Goal: Communication & Community: Participate in discussion

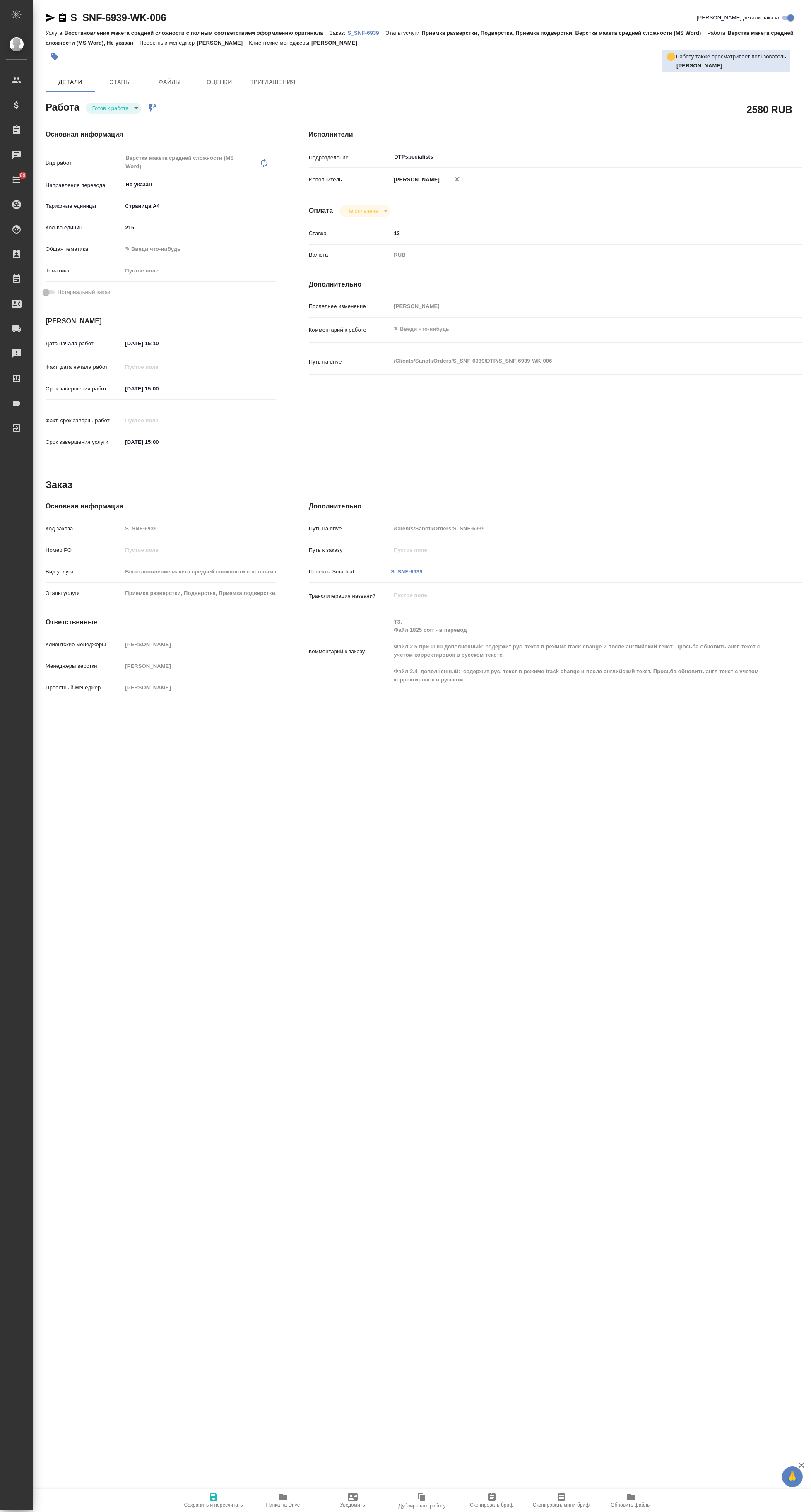
type textarea "x"
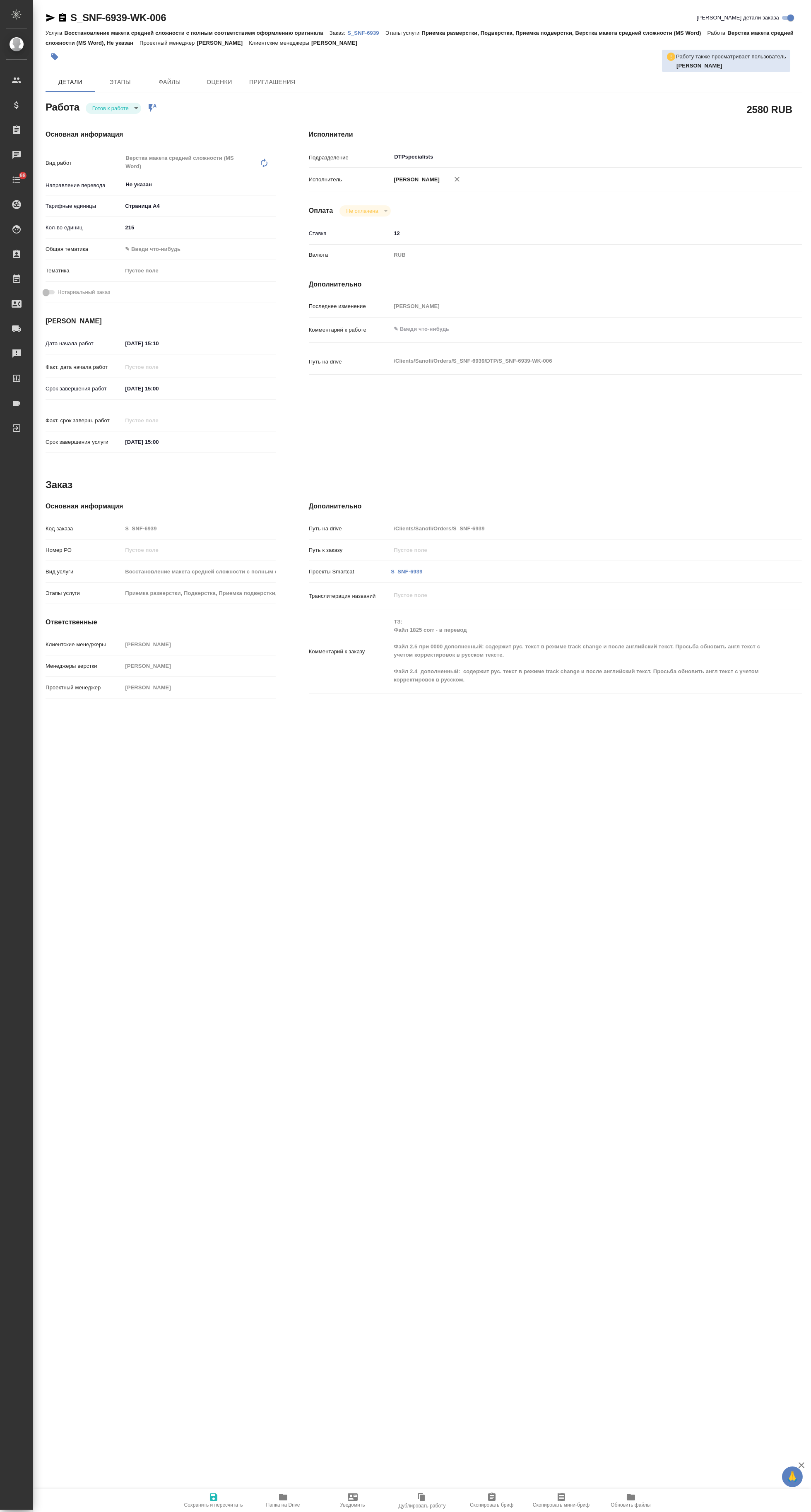
type textarea "x"
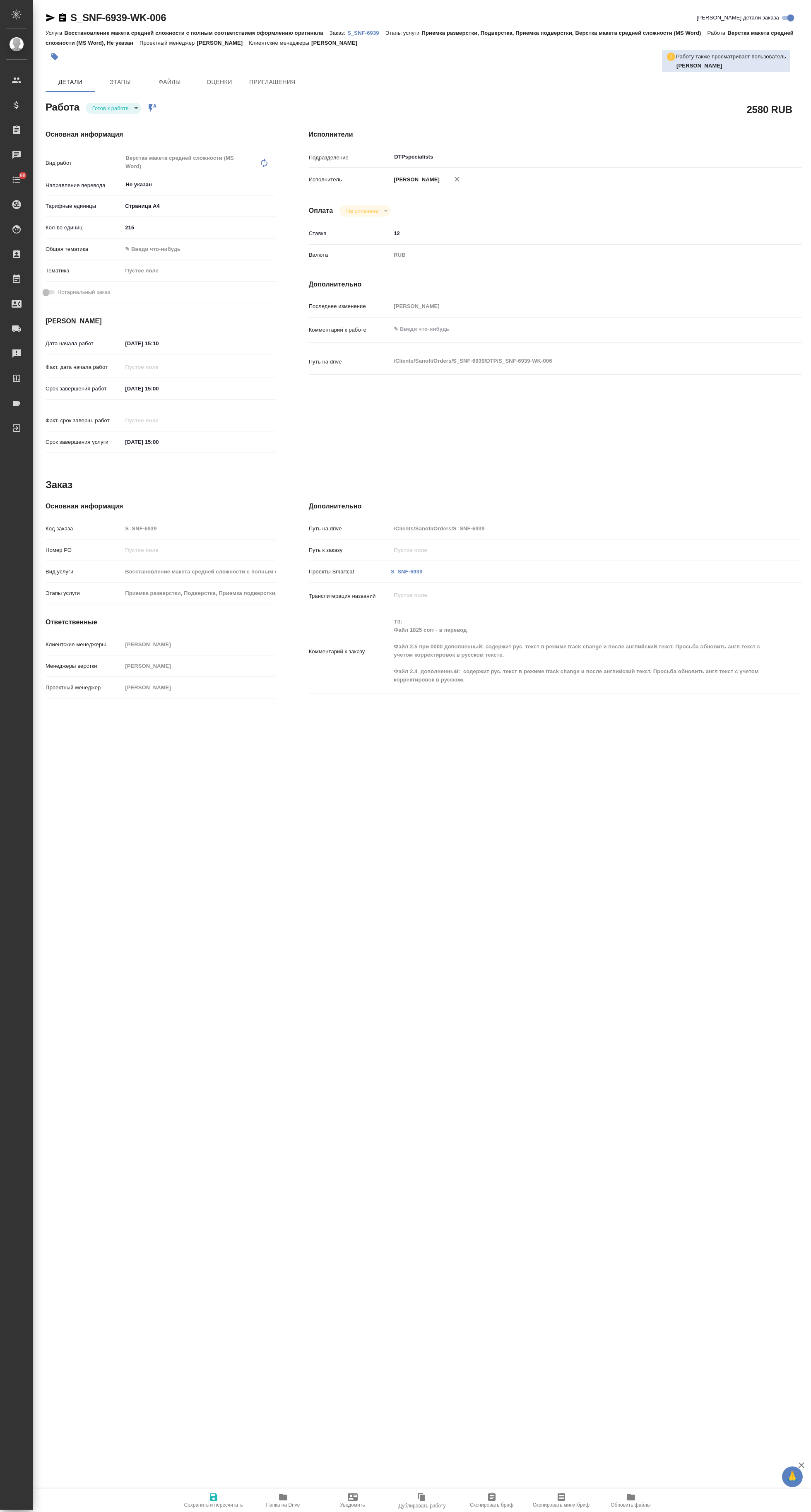
type textarea "x"
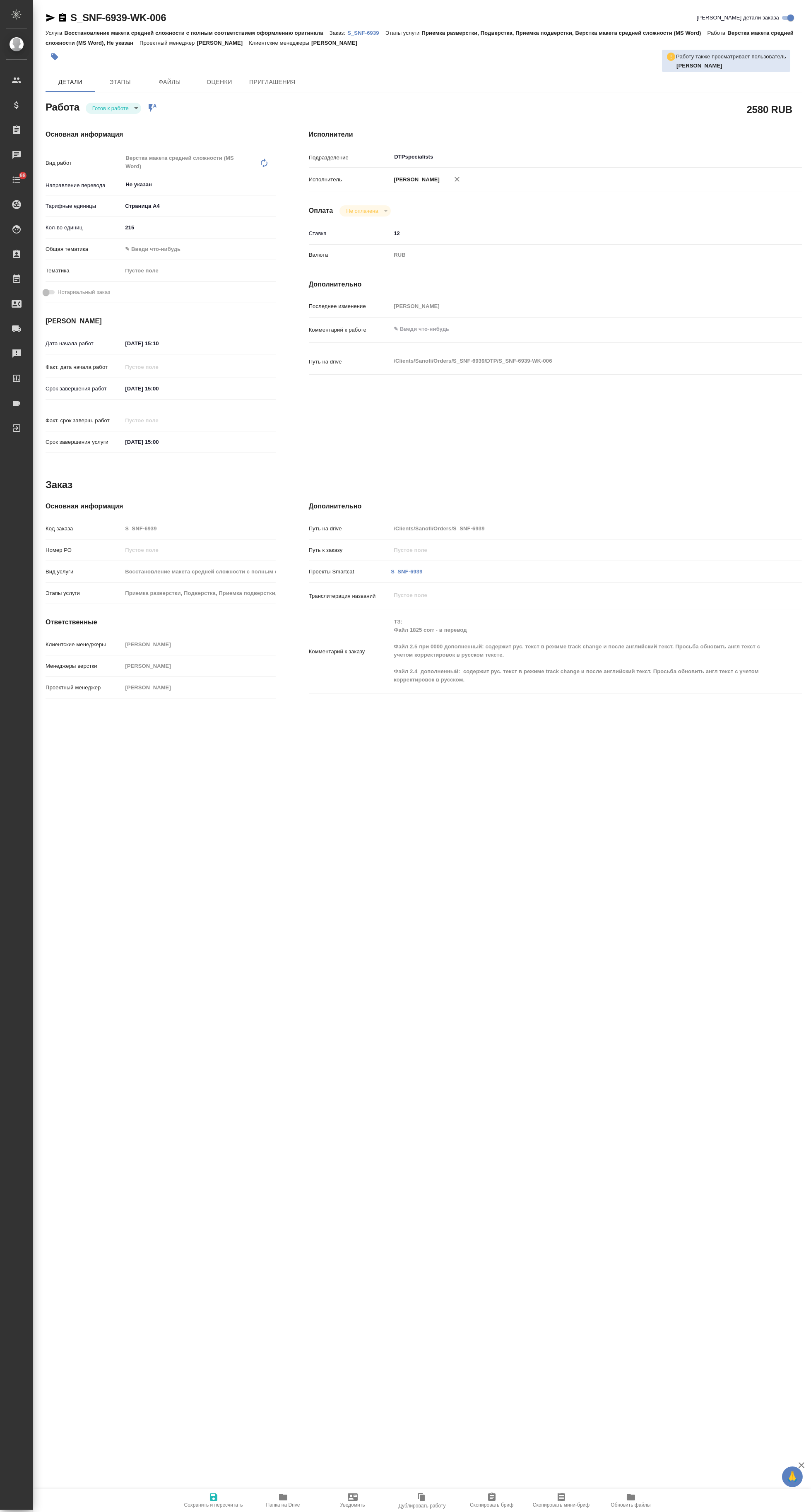
type textarea "x"
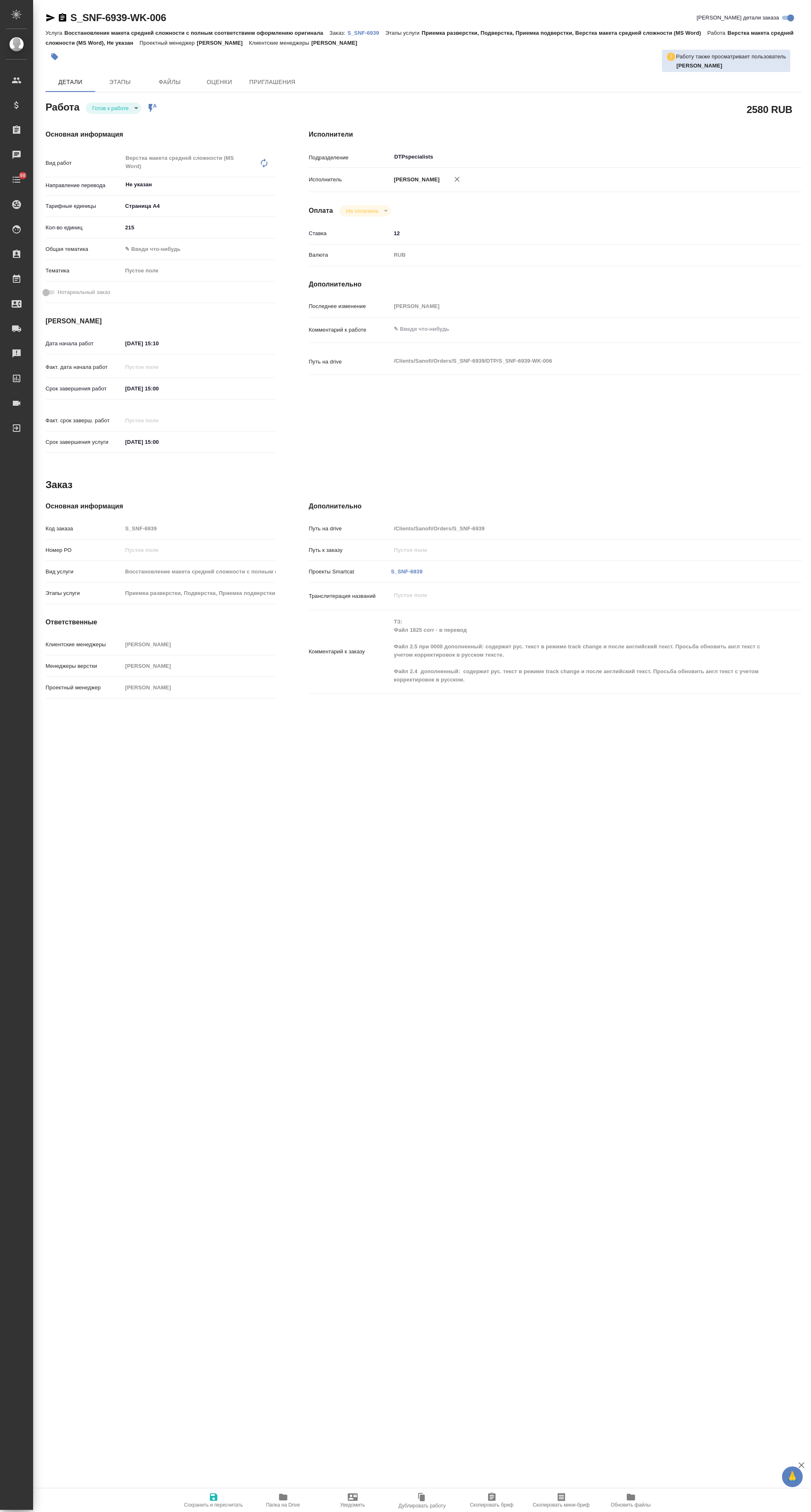
type textarea "x"
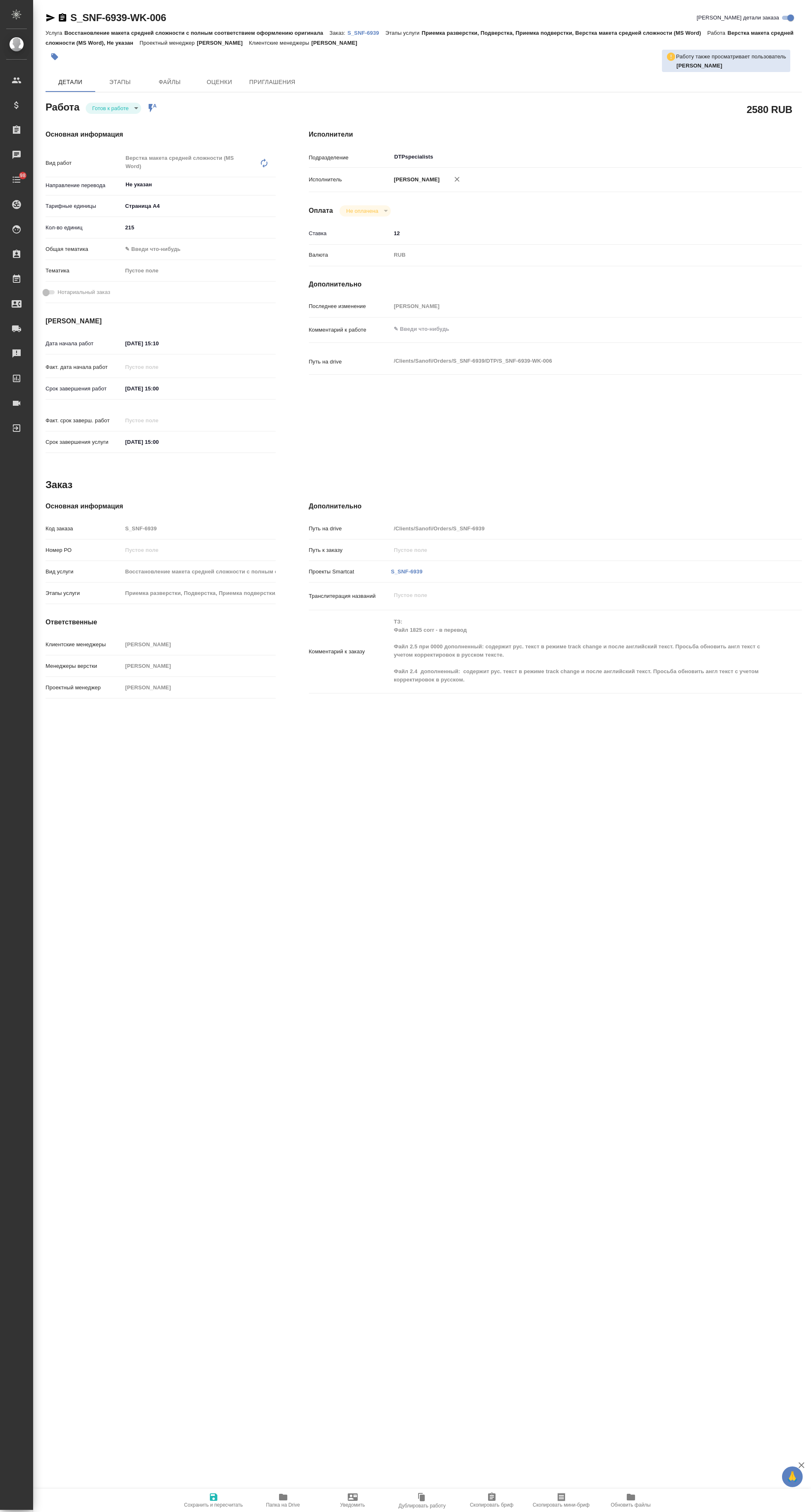
type textarea "x"
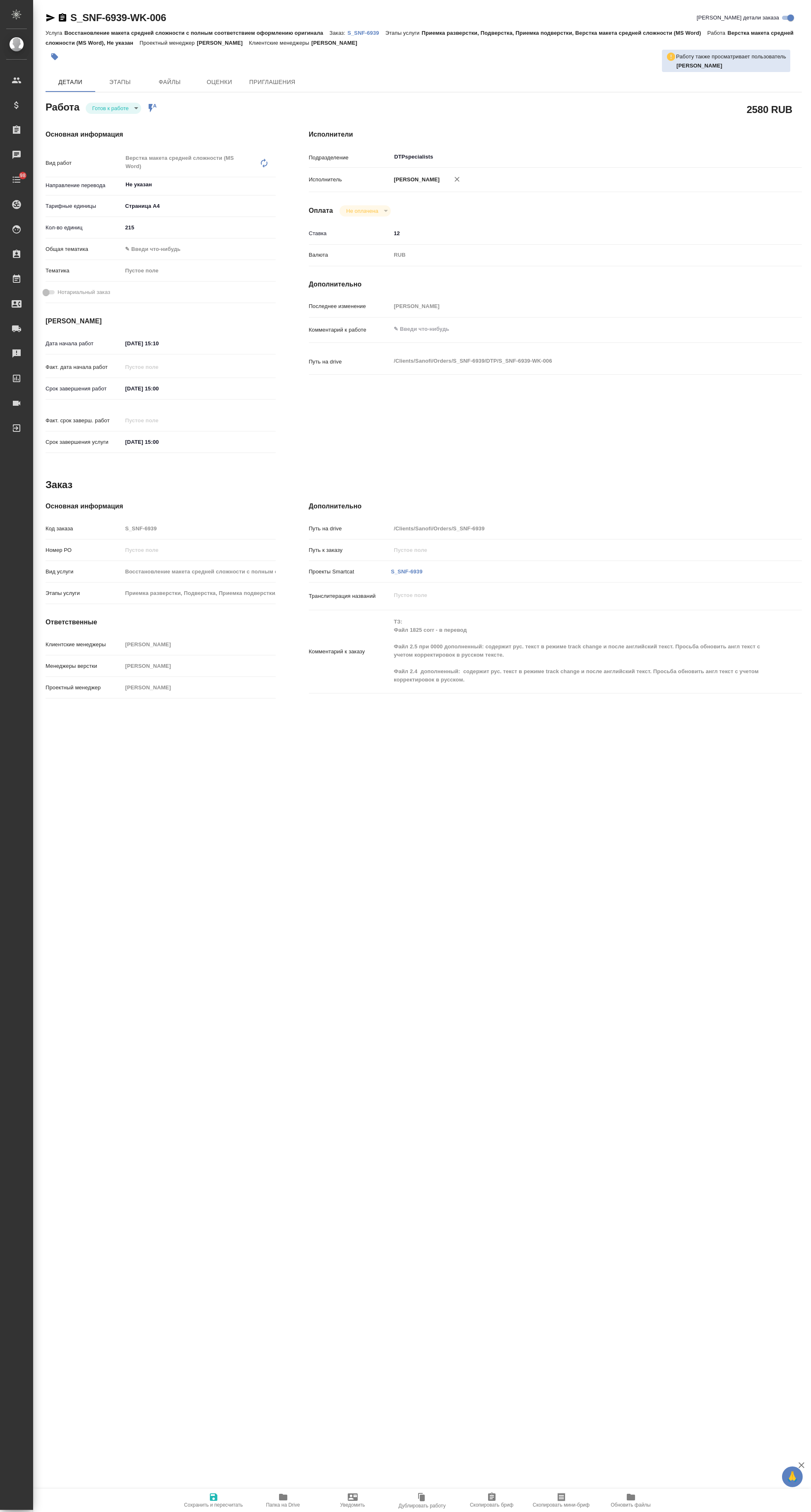
type textarea "x"
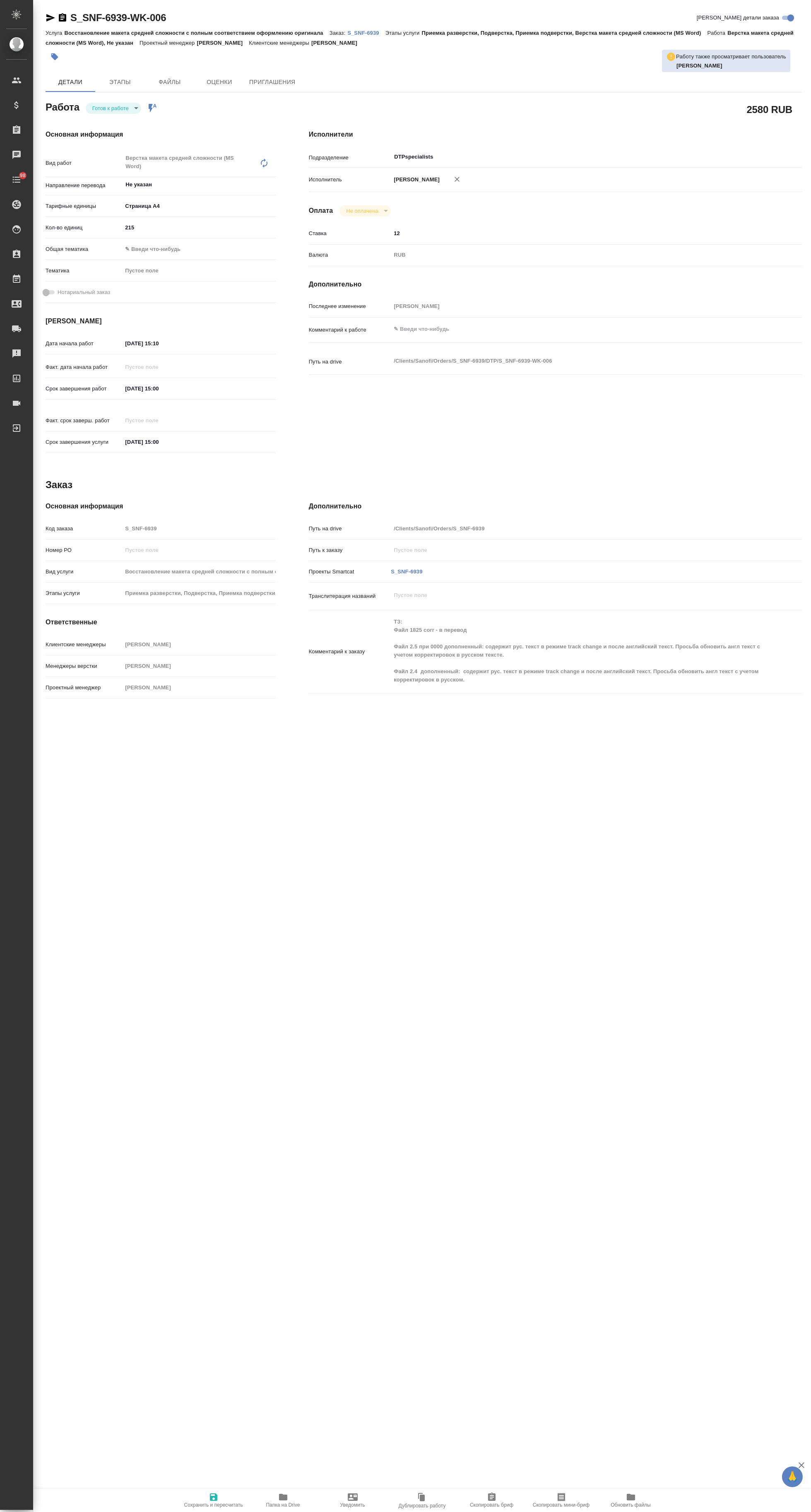
type textarea "x"
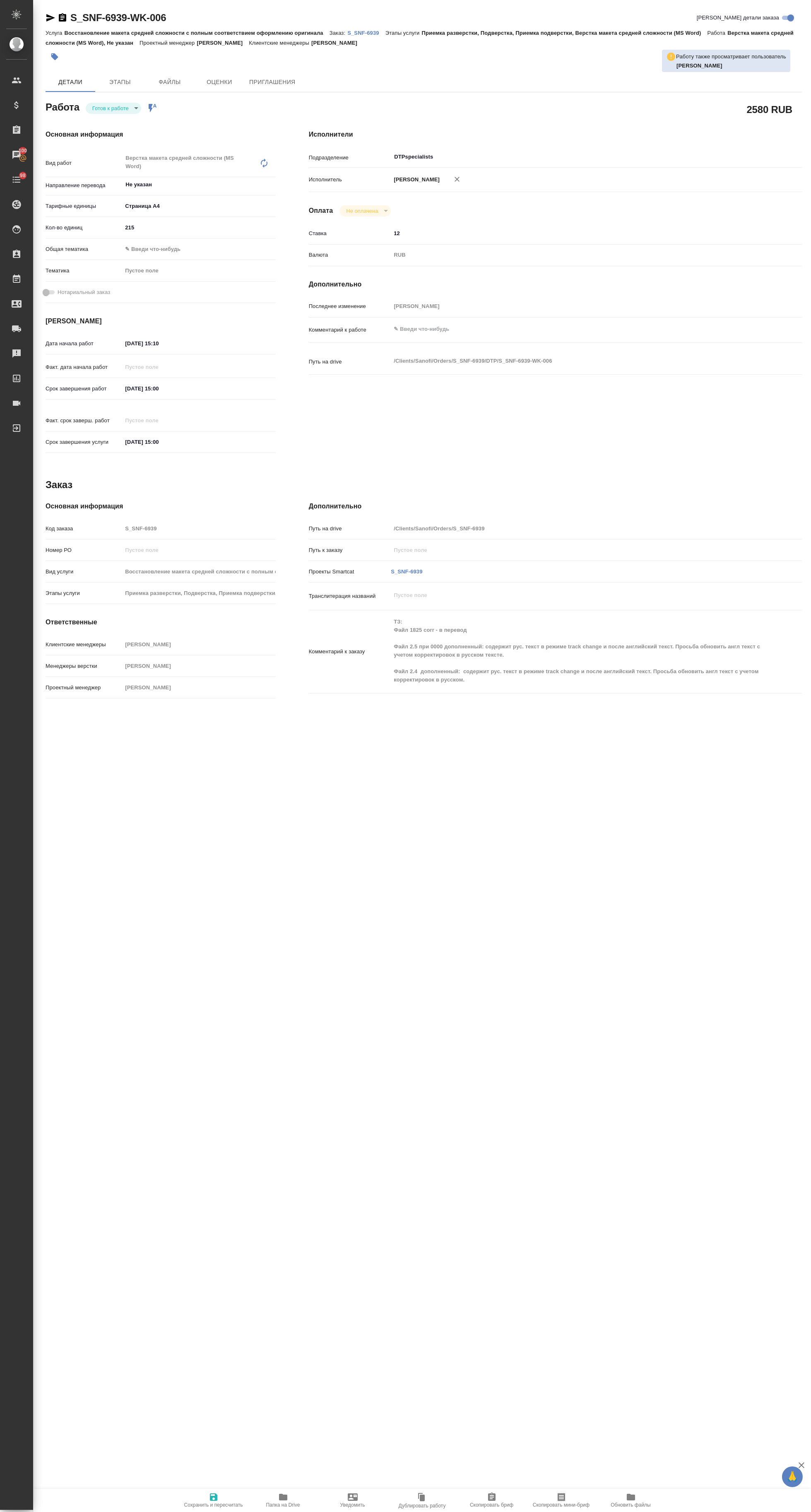
click at [347, 33] on p "S_SNF-6939" at bounding box center [366, 33] width 38 height 6
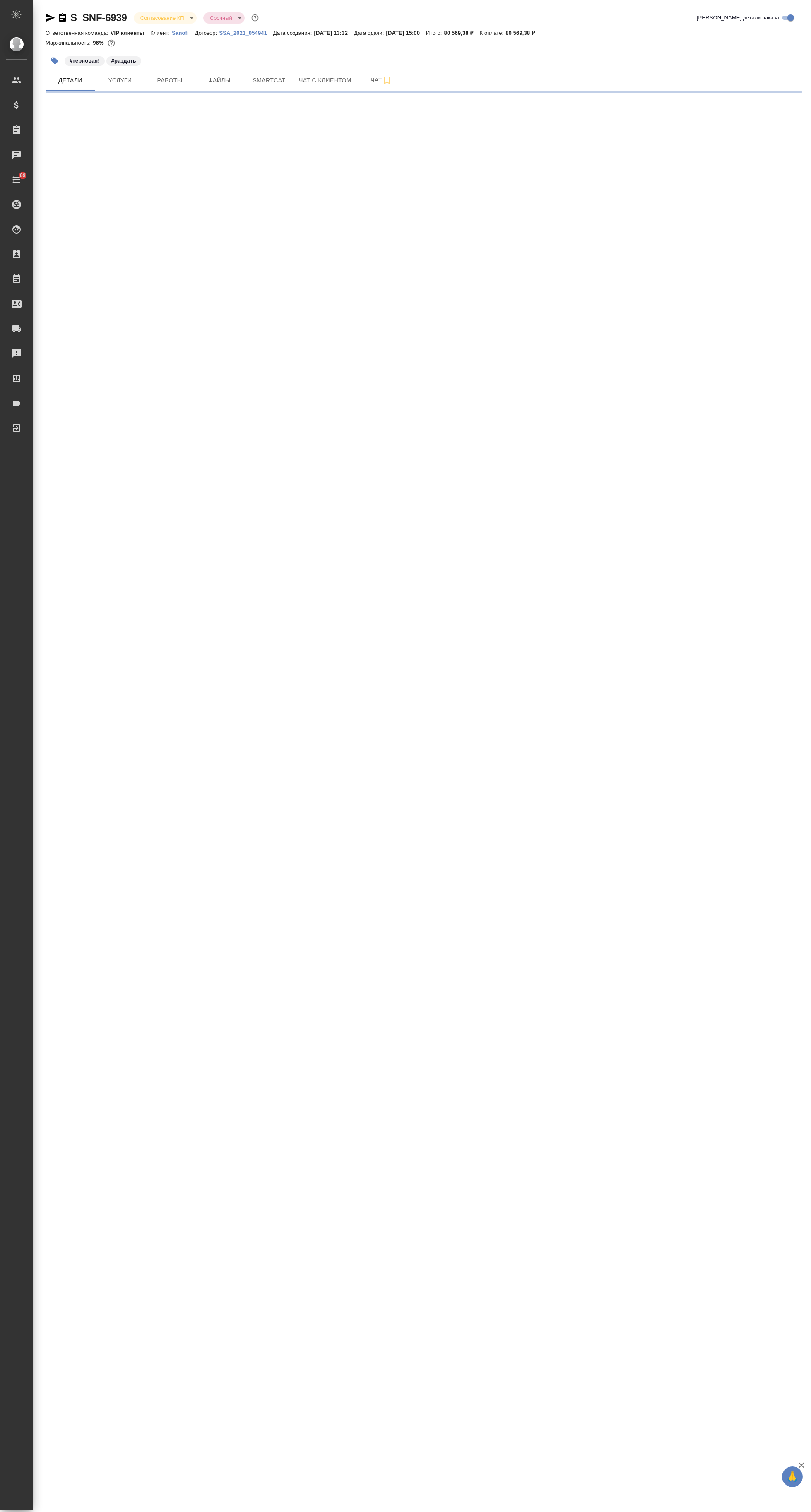
select select "RU"
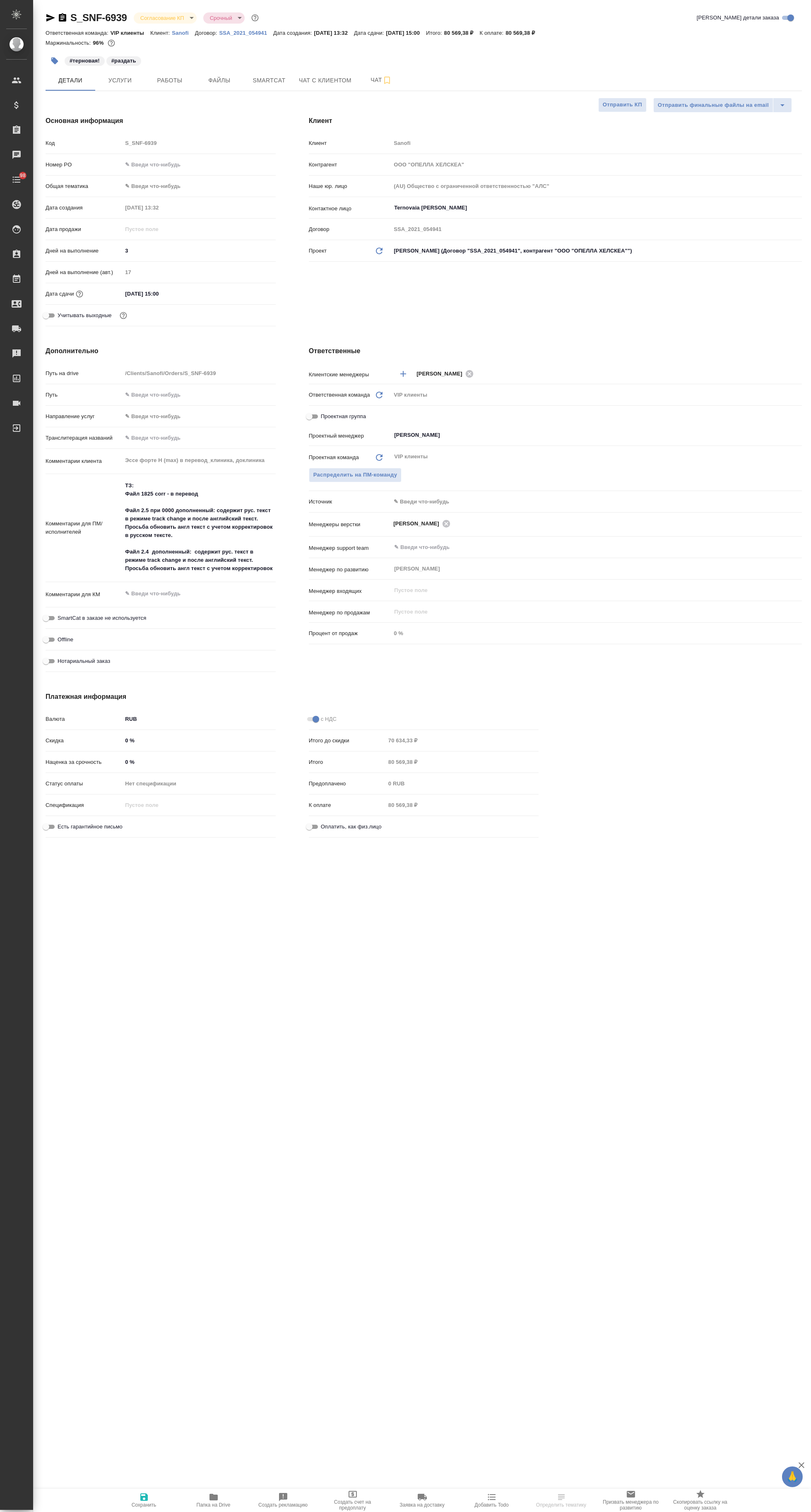
type textarea "x"
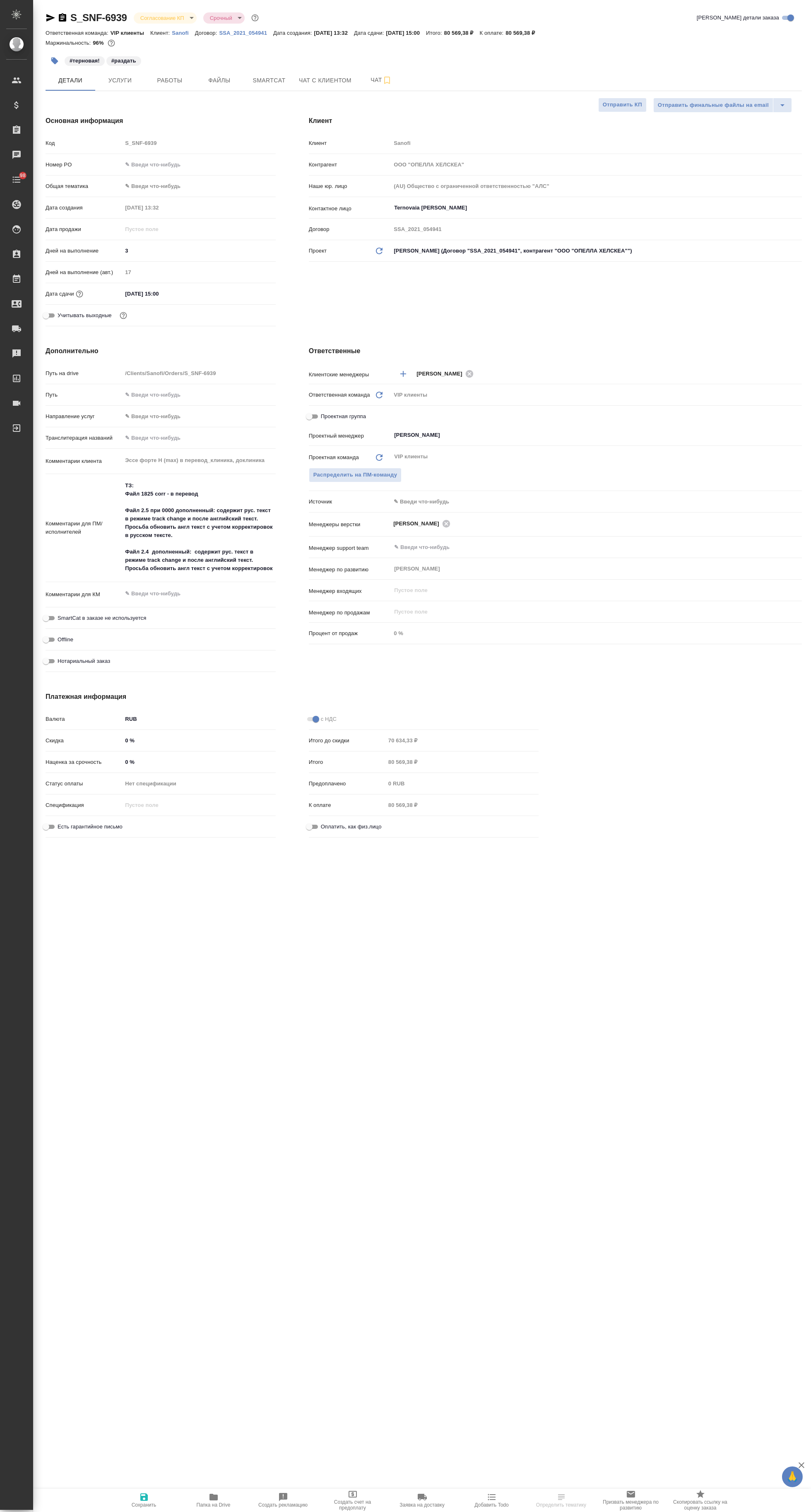
type textarea "x"
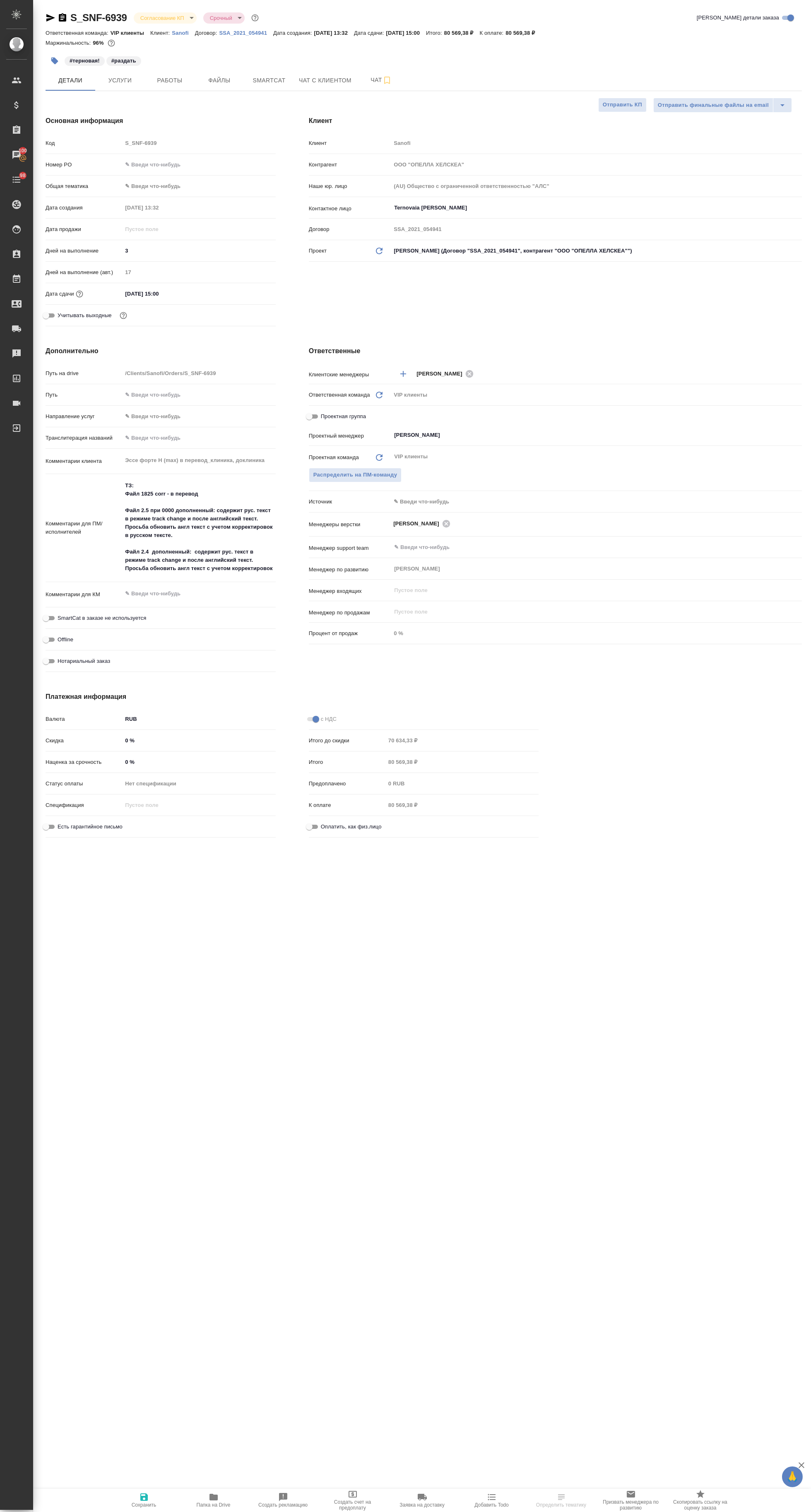
type textarea "x"
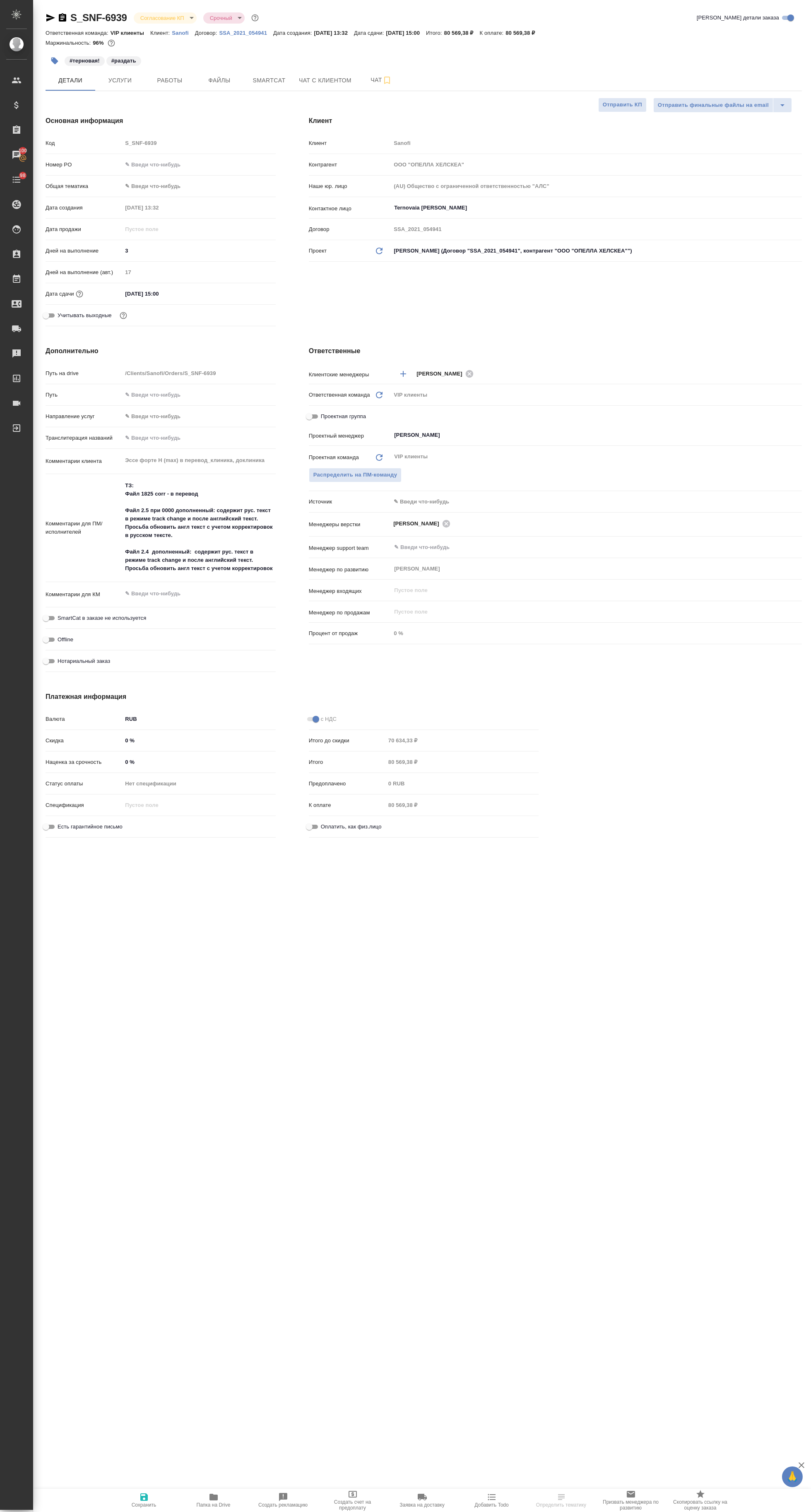
type textarea "x"
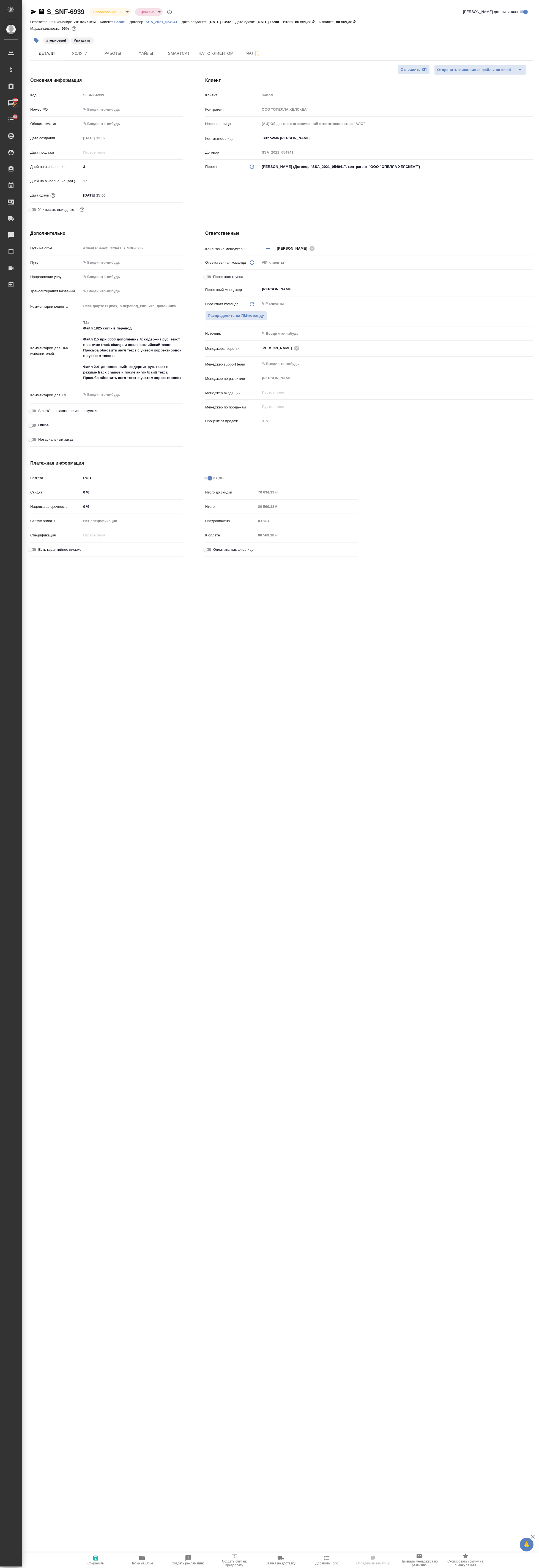
type textarea "x"
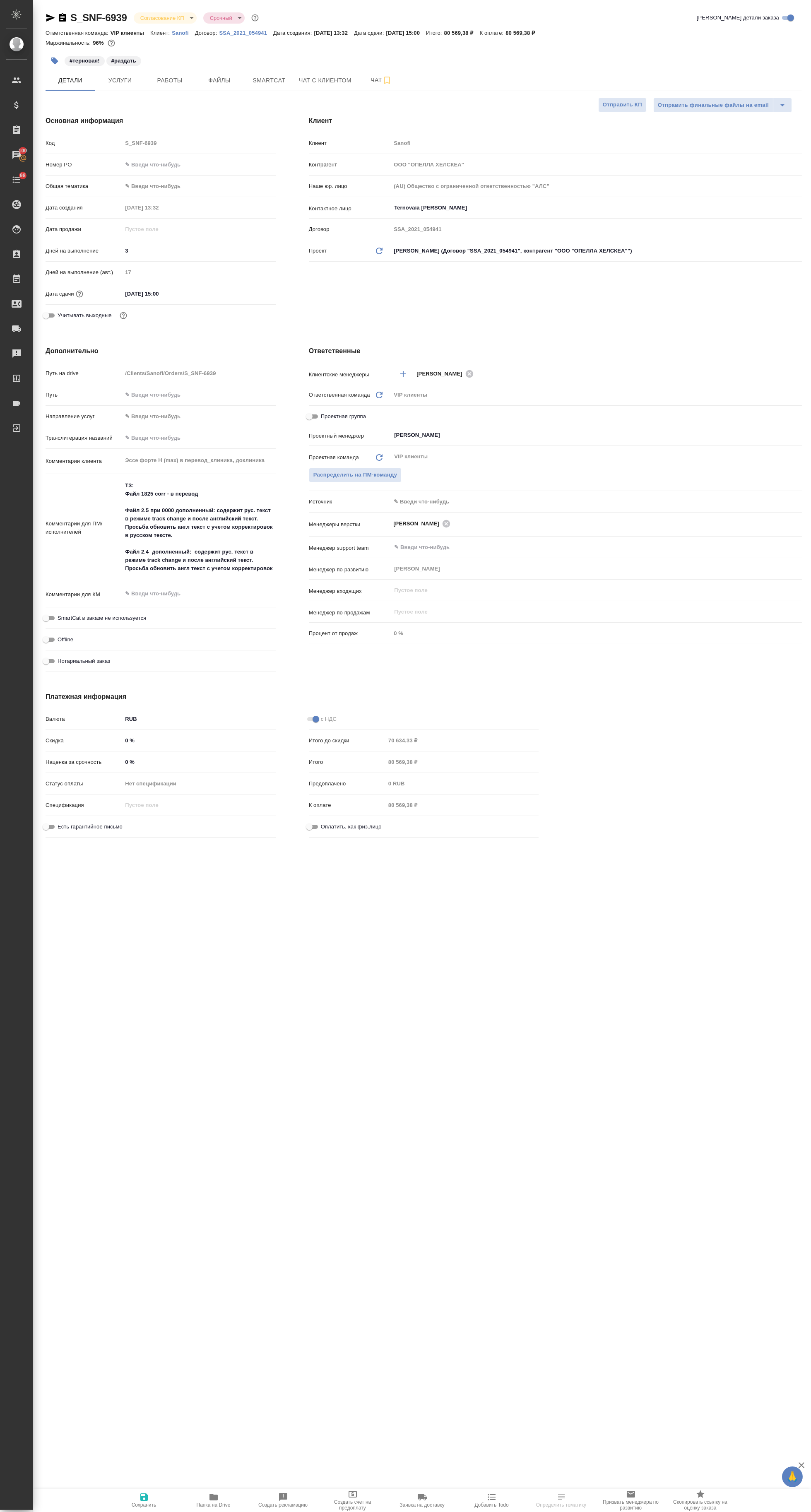
type textarea "x"
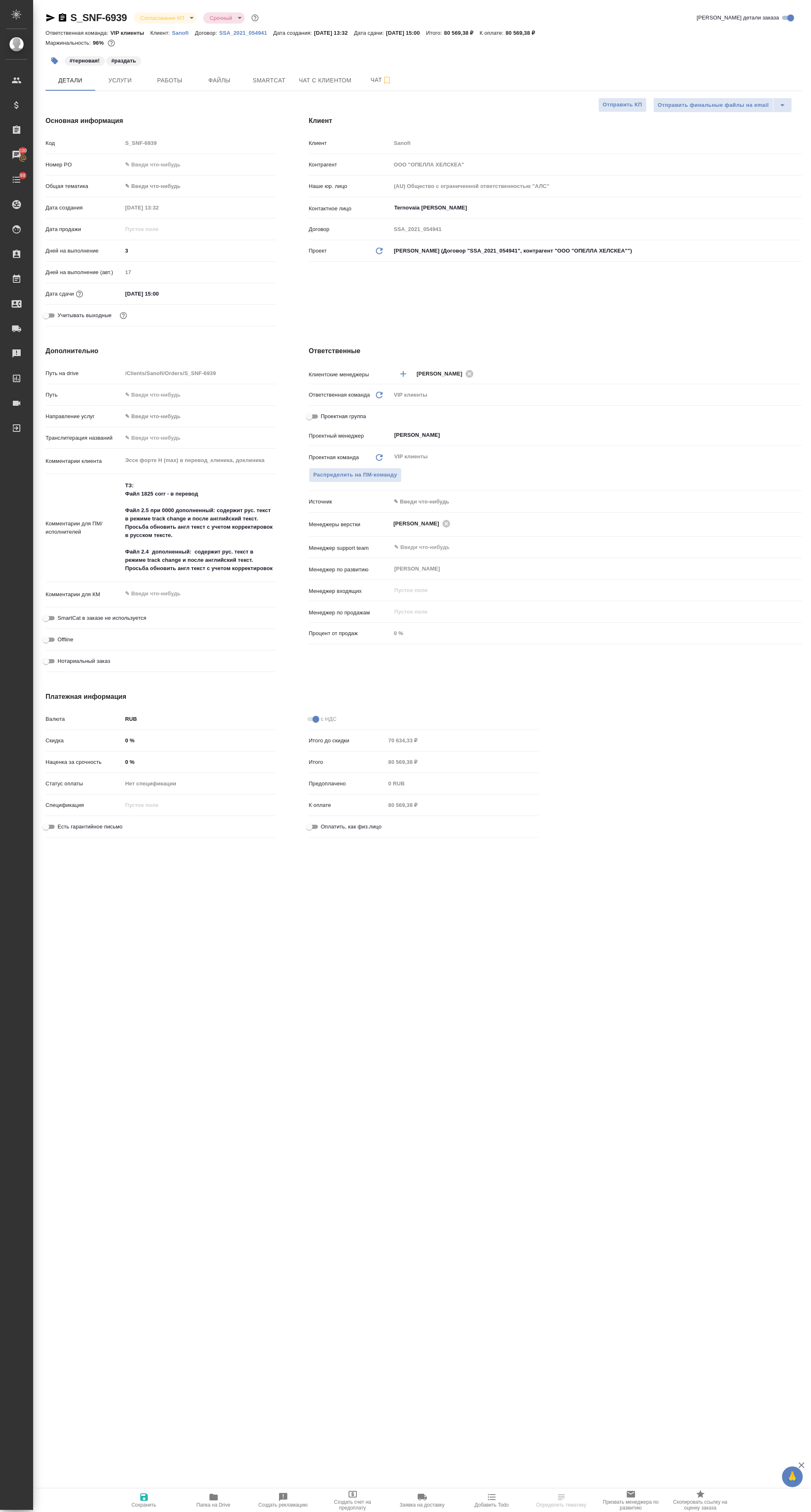
type textarea "x"
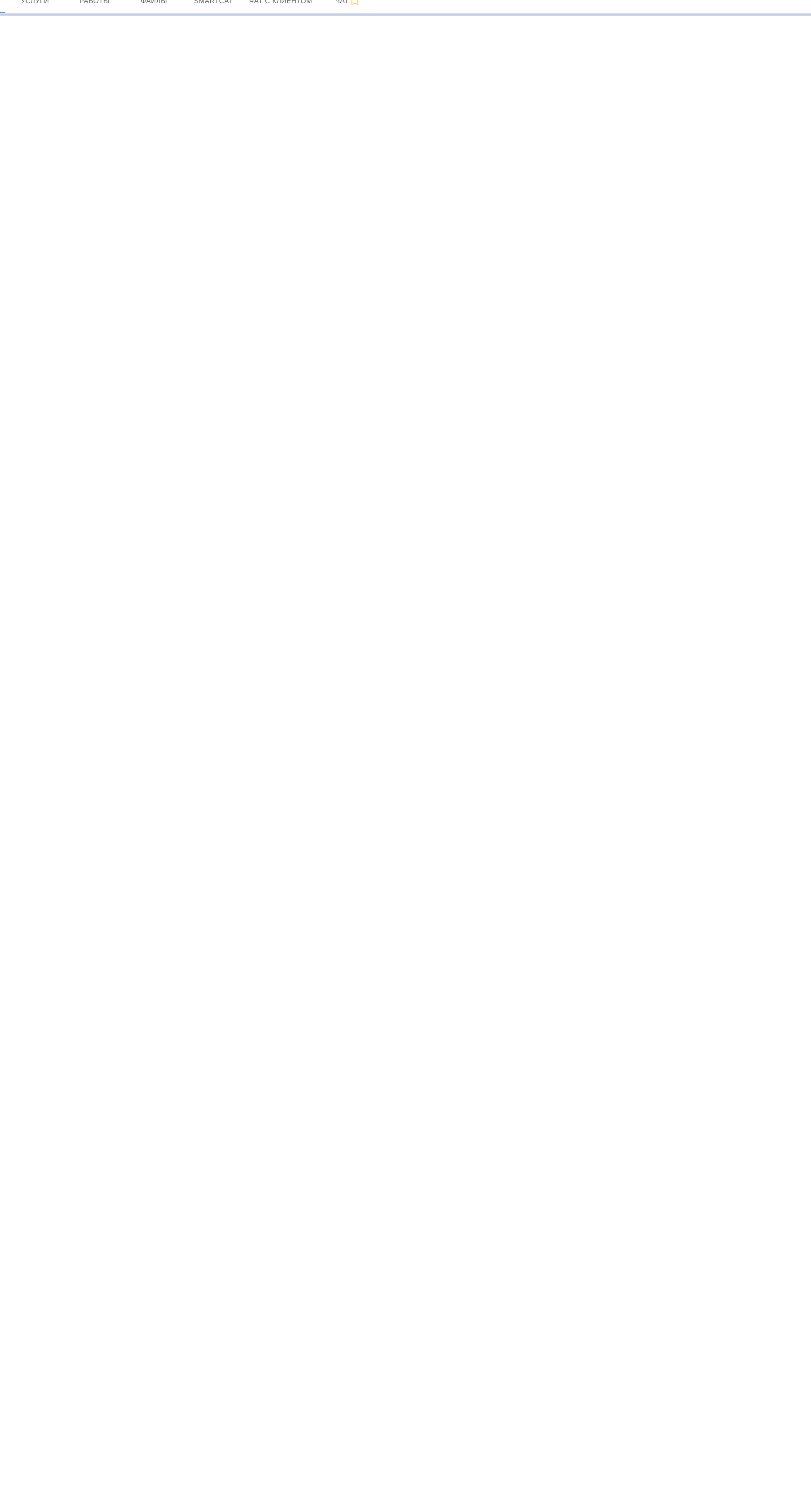
select select "RU"
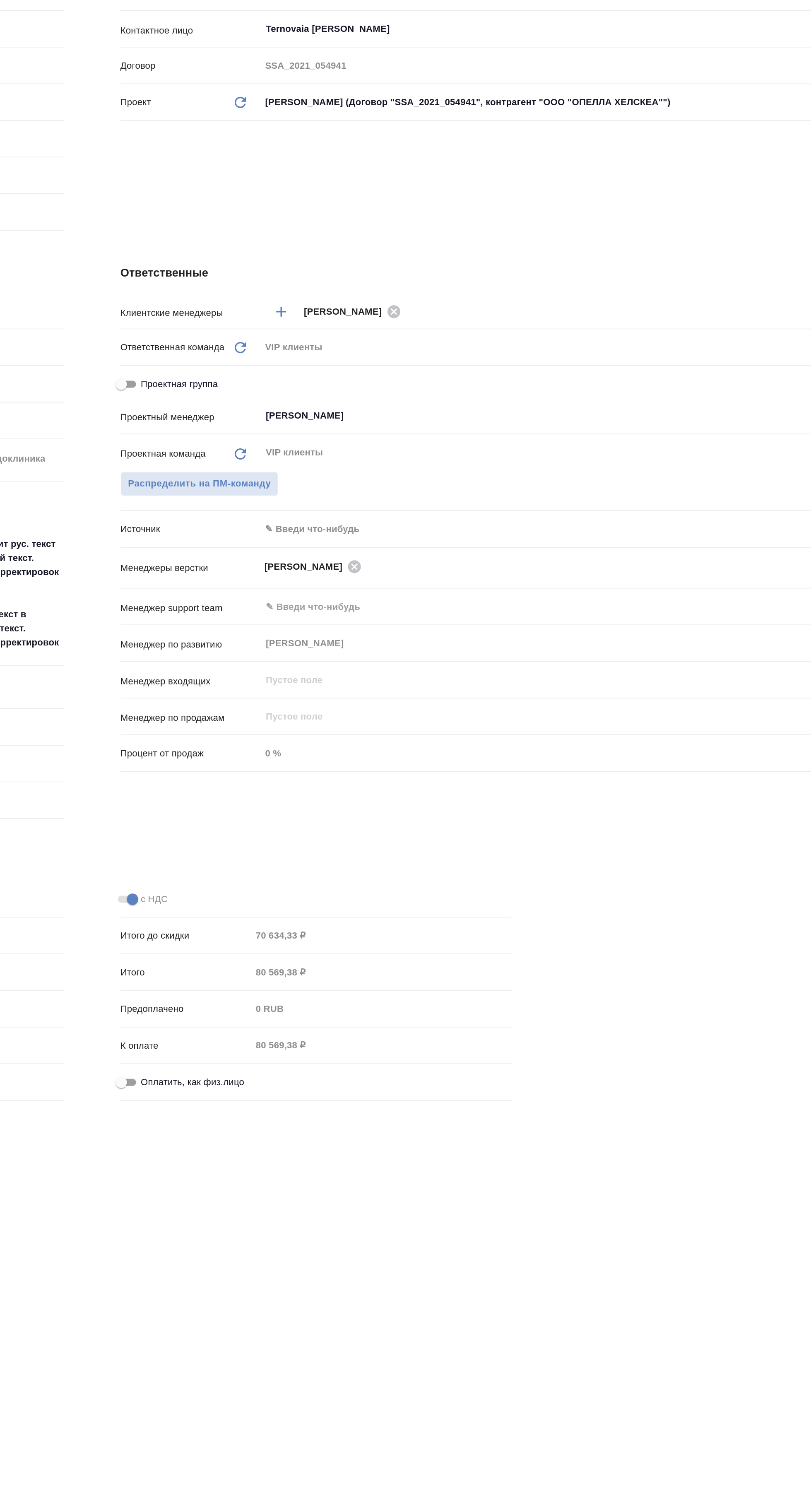
type textarea "x"
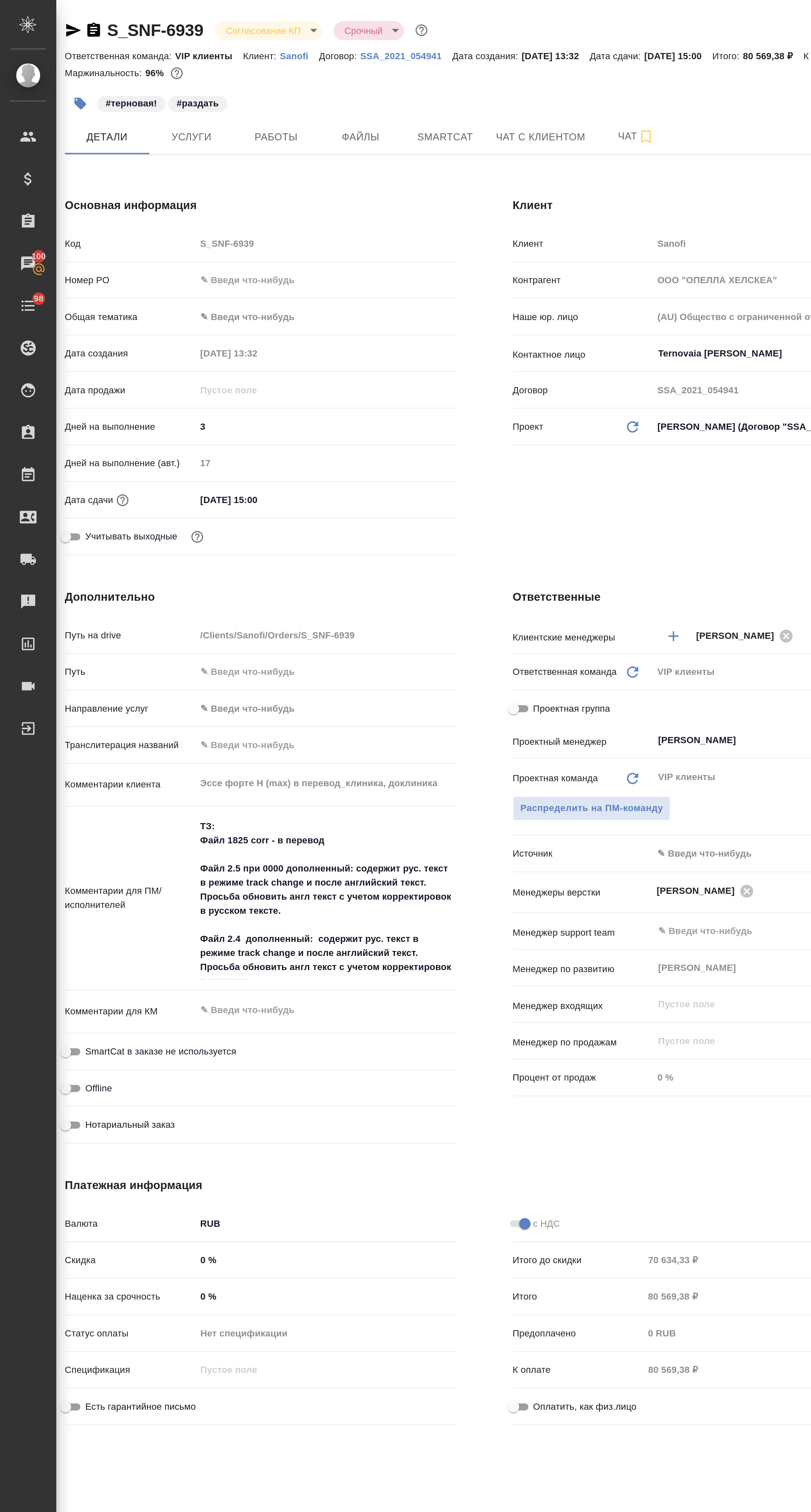
scroll to position [0, 7]
click at [377, 80] on icon "button" at bounding box center [380, 81] width 5 height 7
type textarea "x"
